Goal: Transaction & Acquisition: Purchase product/service

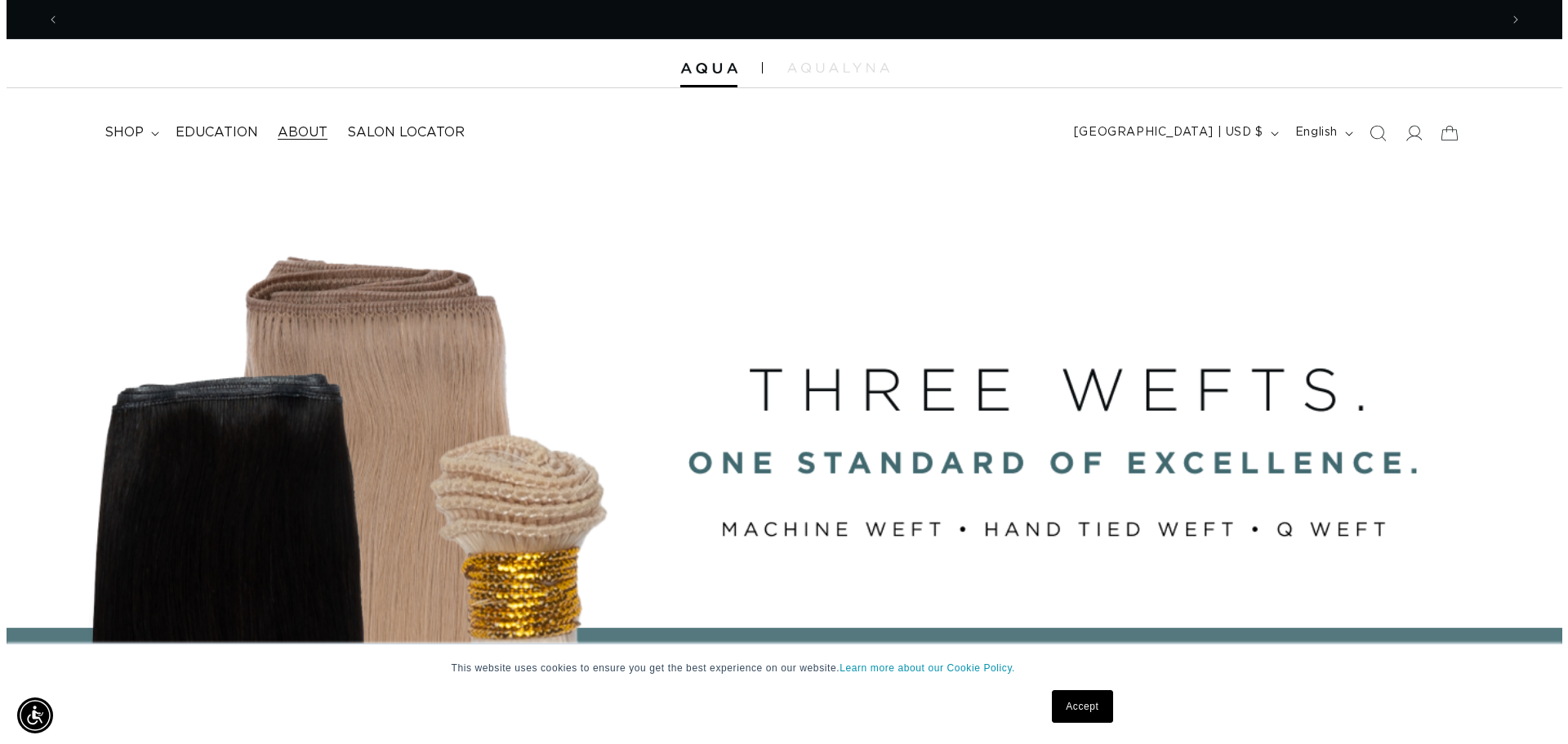
scroll to position [0, 2881]
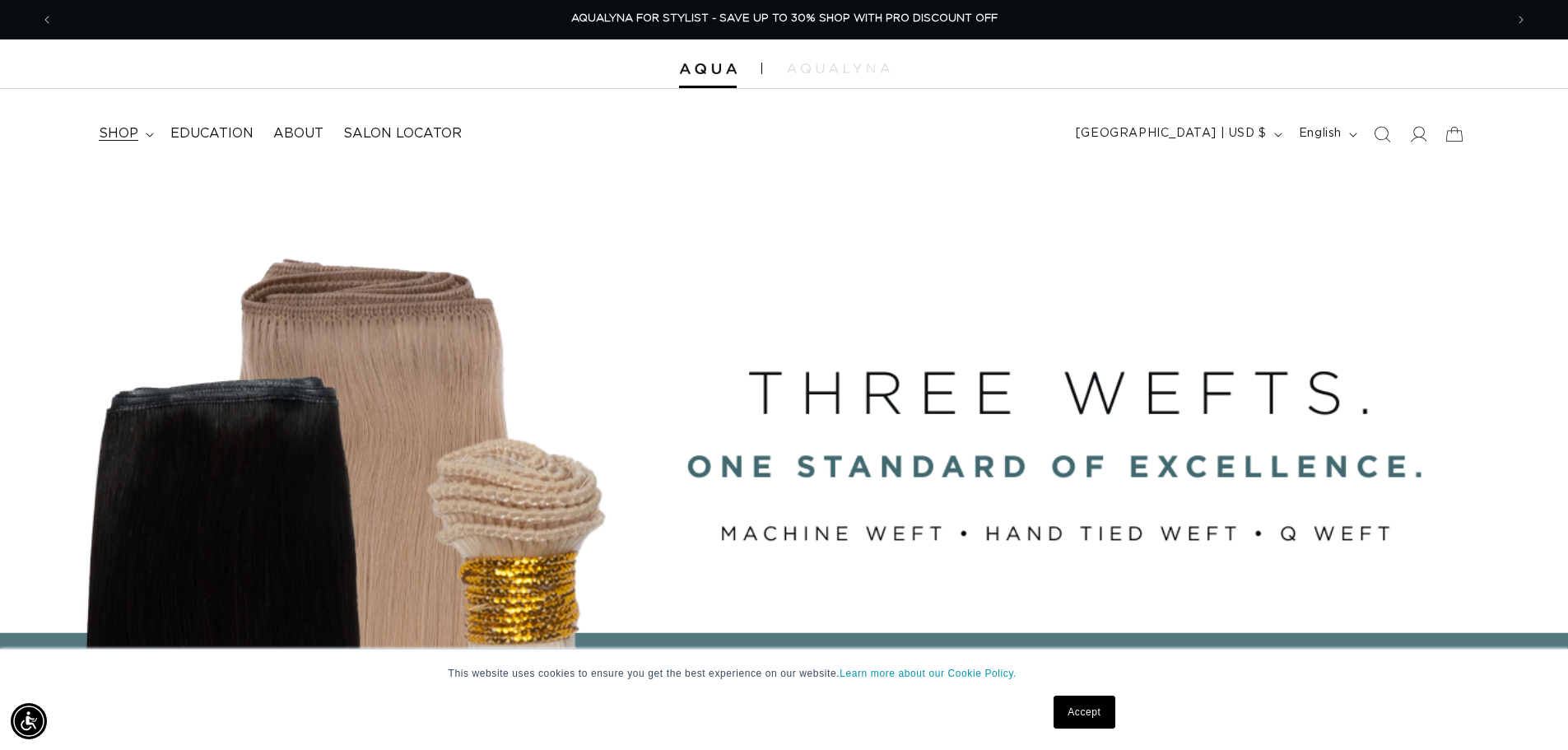
click at [133, 129] on span "shop" at bounding box center [119, 134] width 40 height 17
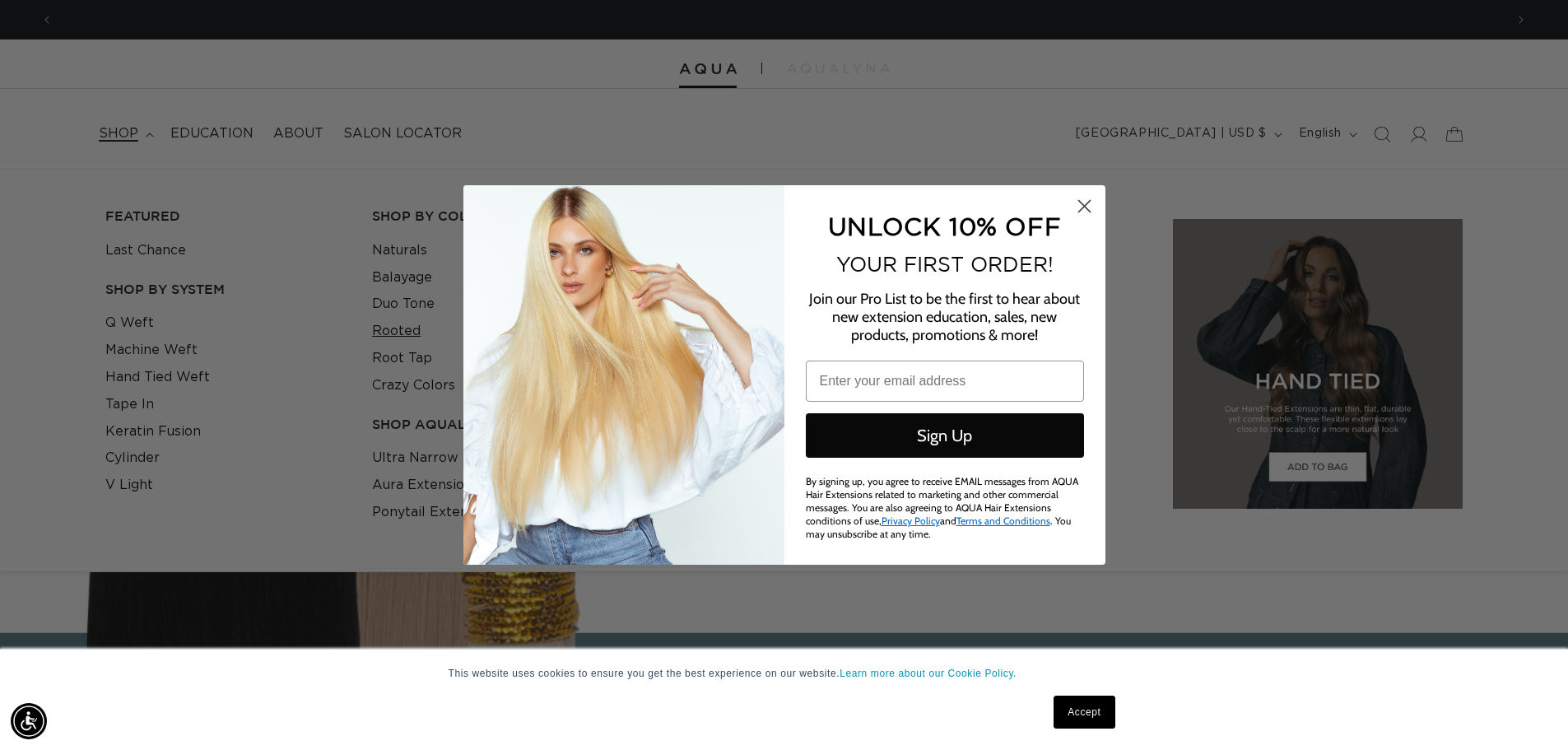
scroll to position [0, 0]
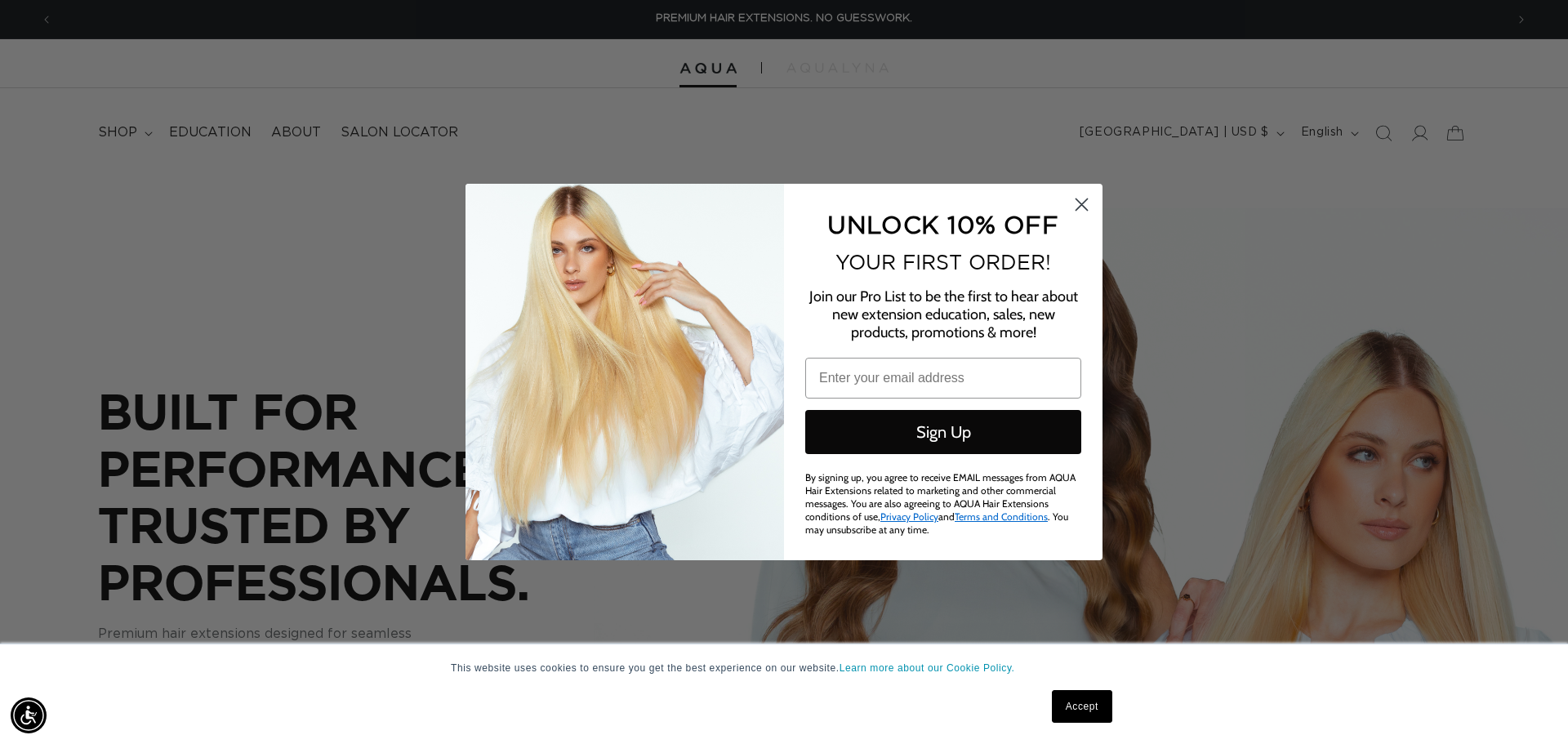
click at [1079, 205] on circle "Close dialog" at bounding box center [1082, 204] width 27 height 27
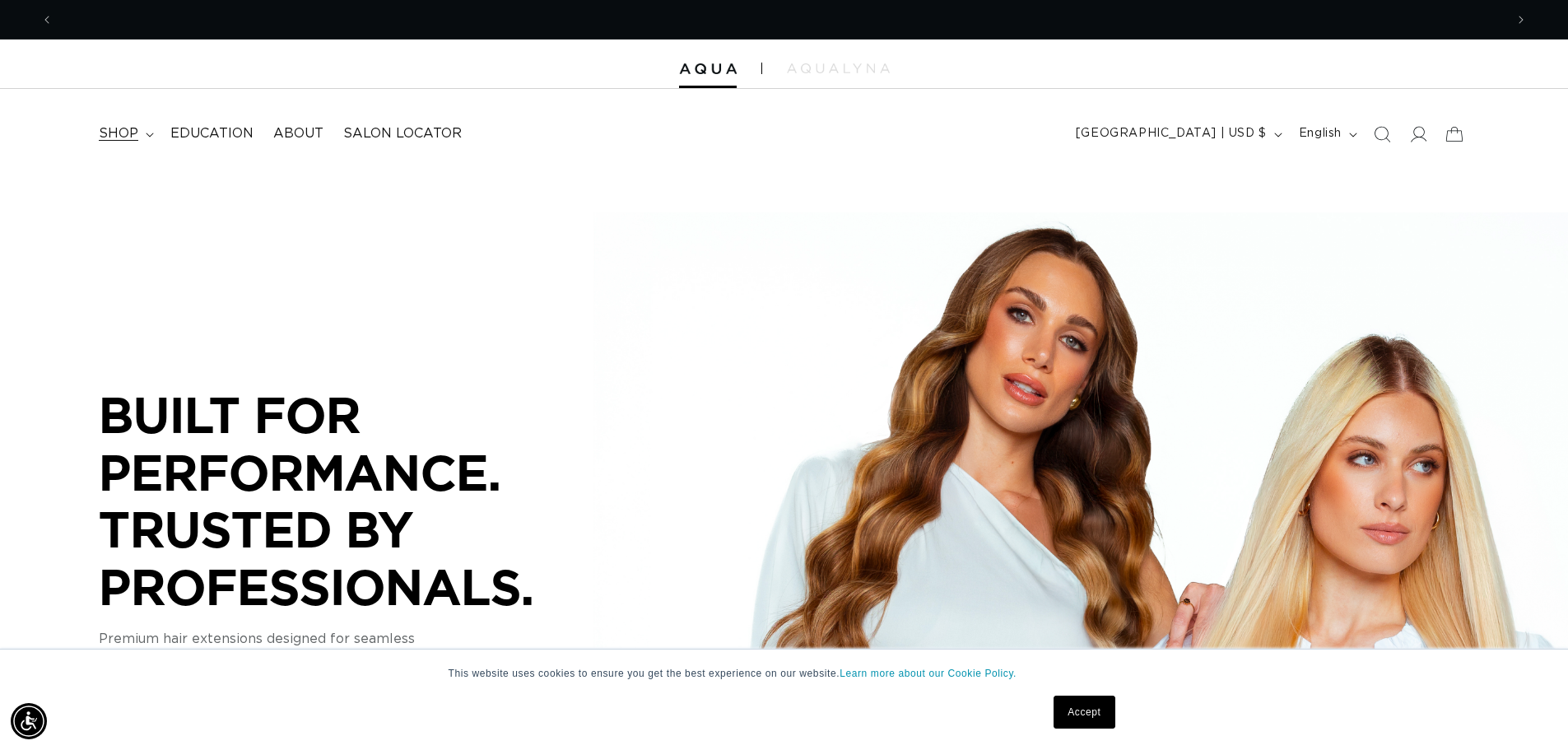
scroll to position [0, 1451]
click at [154, 130] on summary "shop" at bounding box center [125, 134] width 71 height 37
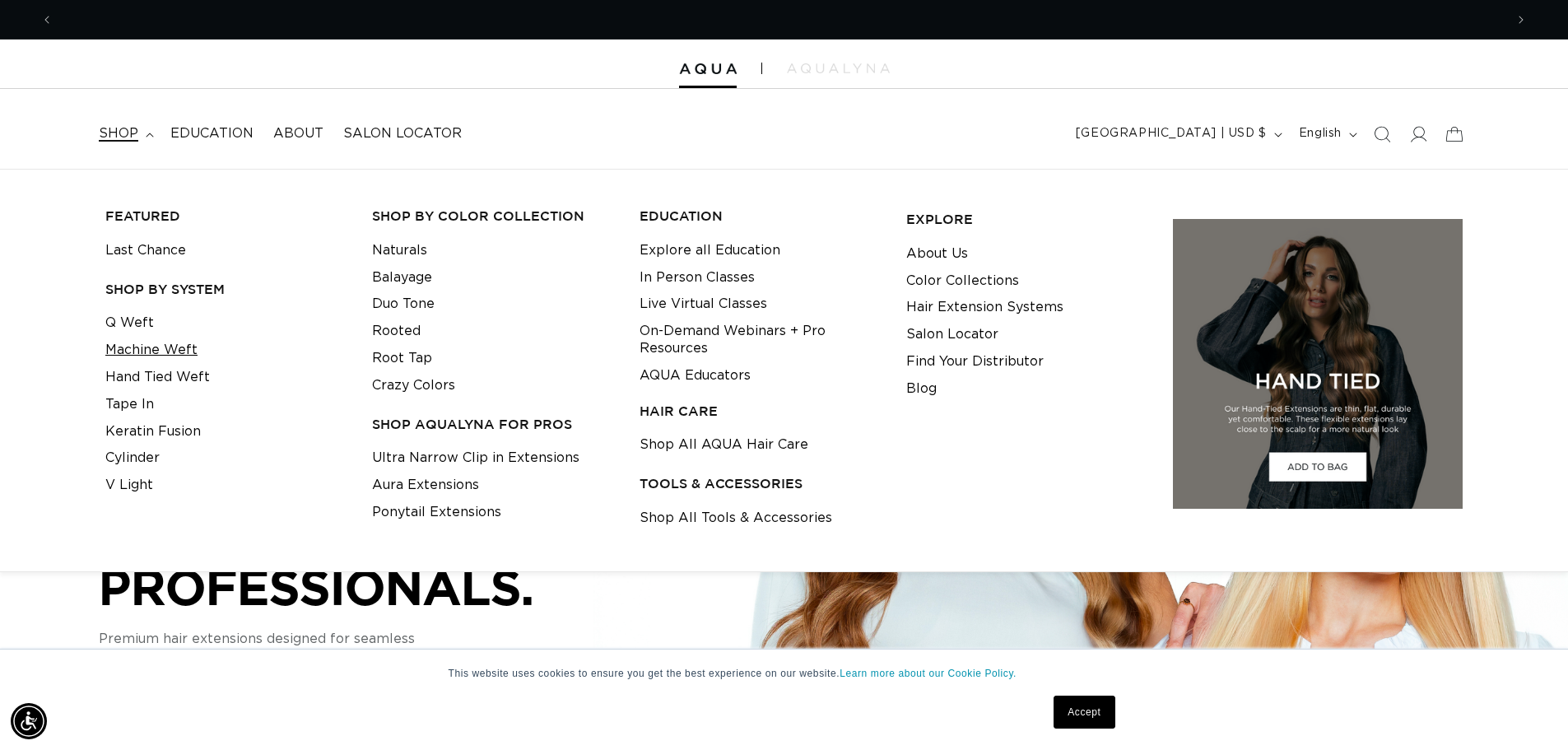
scroll to position [0, 2902]
click at [144, 377] on link "Hand Tied Weft" at bounding box center [158, 377] width 105 height 27
